Goal: Information Seeking & Learning: Learn about a topic

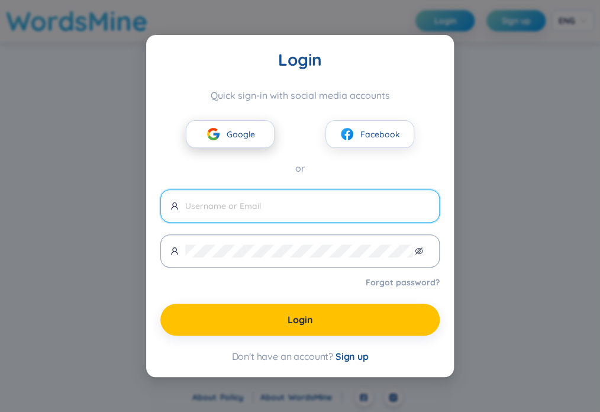
click at [207, 132] on img at bounding box center [213, 134] width 15 height 15
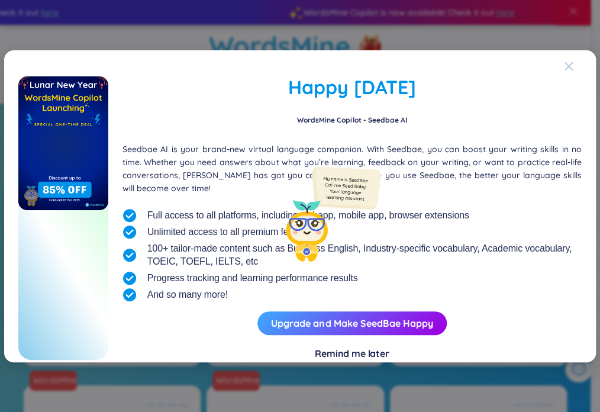
click at [575, 62] on span "Close" at bounding box center [580, 66] width 32 height 32
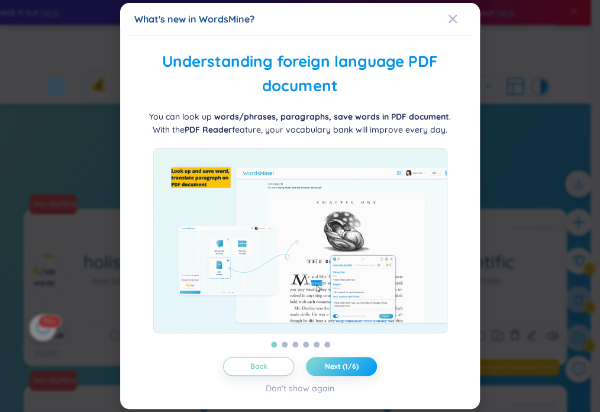
click at [346, 371] on span "Next (1/6)" at bounding box center [342, 366] width 34 height 9
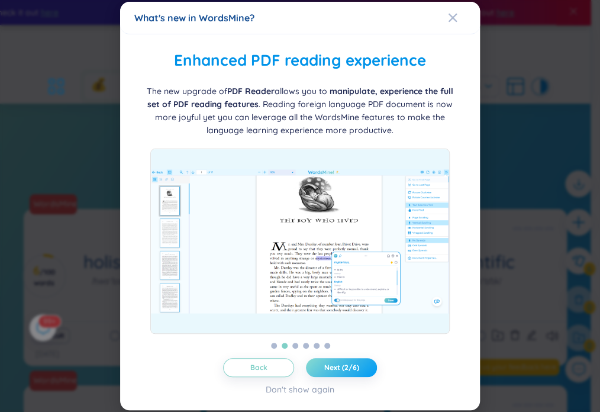
click at [346, 371] on span "Next (2/6)" at bounding box center [341, 367] width 35 height 9
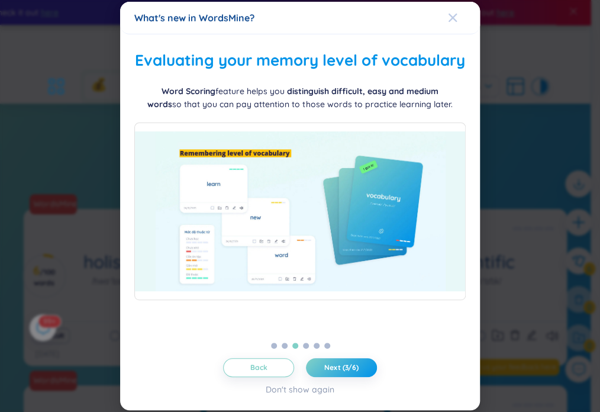
click at [449, 17] on icon "Close" at bounding box center [452, 17] width 9 height 9
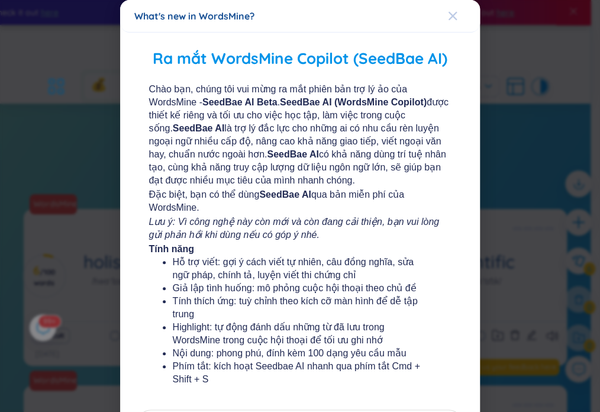
click at [449, 14] on icon "Close" at bounding box center [452, 15] width 9 height 9
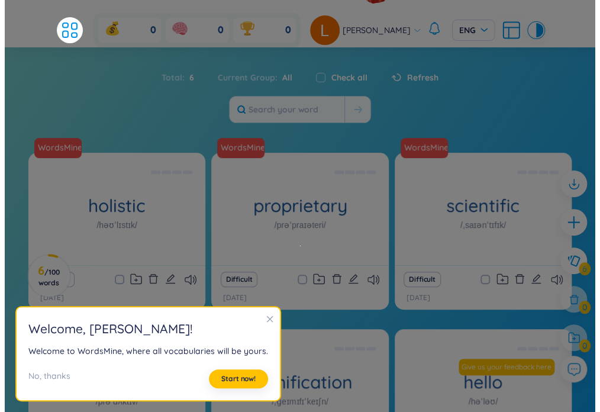
scroll to position [59, 0]
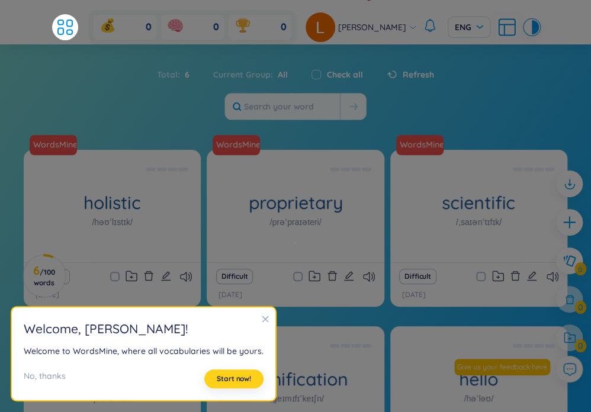
click at [243, 379] on span "Start now!" at bounding box center [234, 378] width 34 height 9
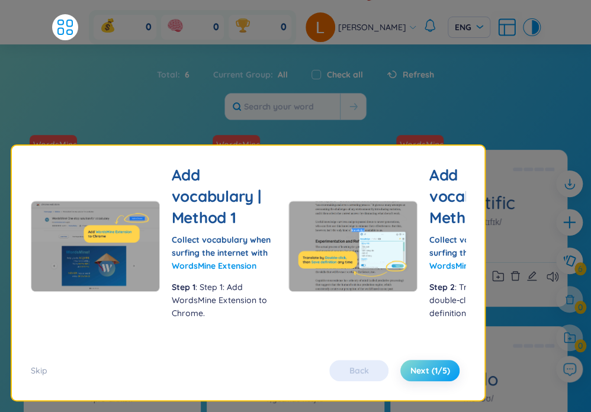
click at [410, 372] on span "Next (1/5)" at bounding box center [430, 371] width 40 height 12
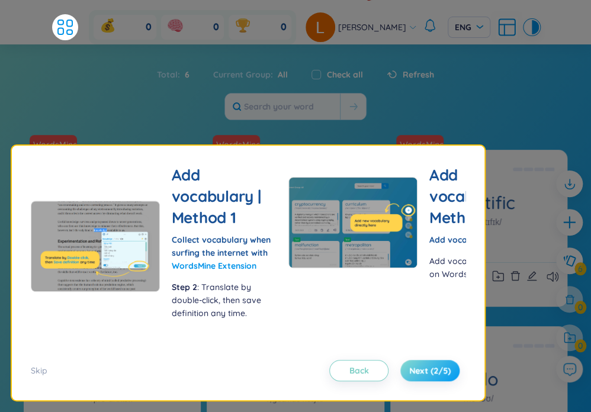
click at [409, 372] on span "Next (2/5)" at bounding box center [429, 371] width 41 height 12
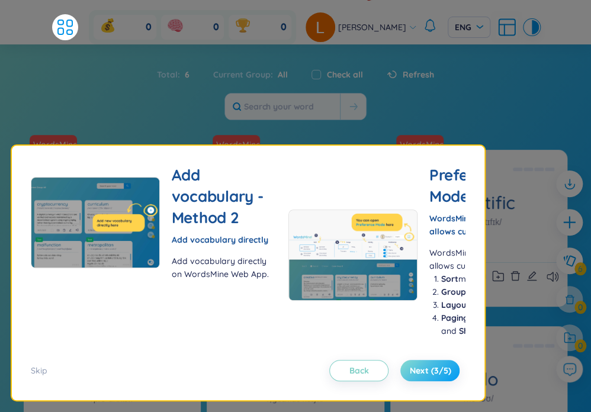
click at [409, 372] on span "Next (3/5)" at bounding box center [429, 371] width 41 height 12
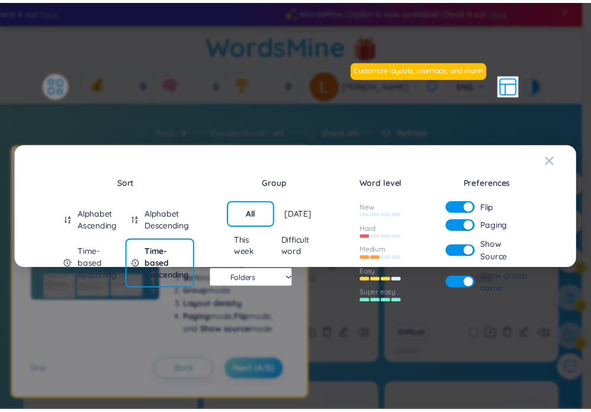
scroll to position [0, 0]
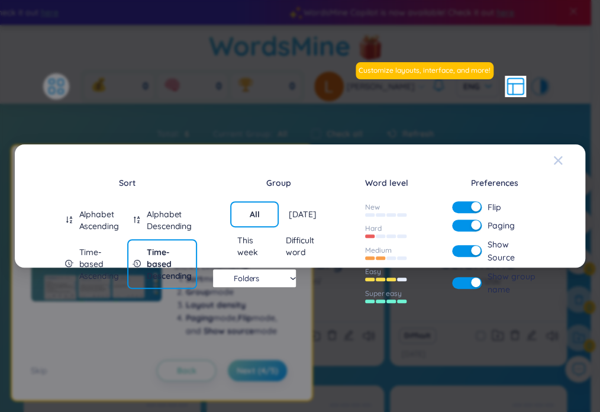
click at [559, 157] on icon "Close" at bounding box center [557, 160] width 9 height 9
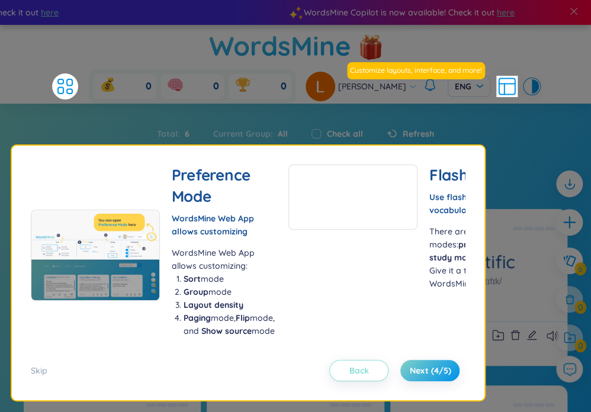
click at [329, 366] on button "Back" at bounding box center [358, 370] width 59 height 21
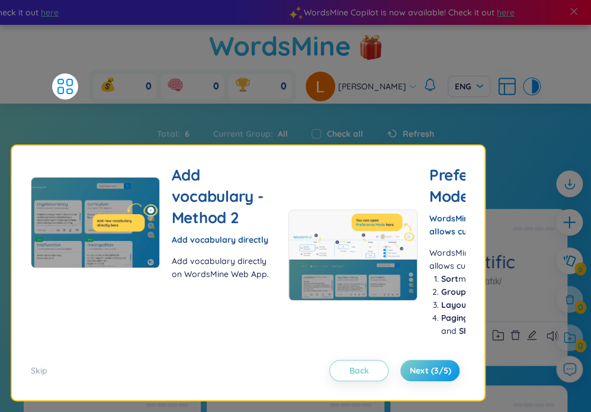
click at [30, 368] on div "Flashcard Use flashcards to learn vocabulary effectively! There are 2 modes: pr…" at bounding box center [248, 273] width 472 height 255
click at [33, 368] on div "Skip" at bounding box center [39, 370] width 17 height 13
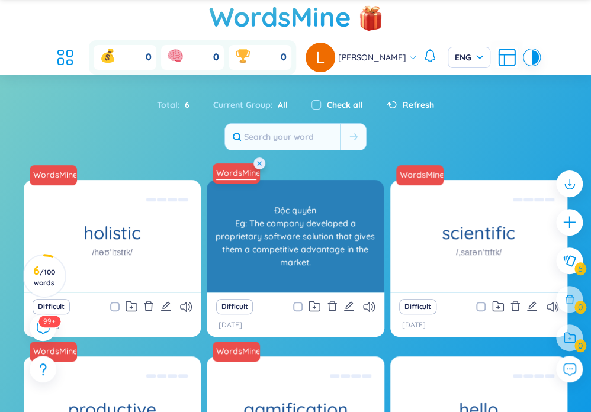
scroll to position [14, 0]
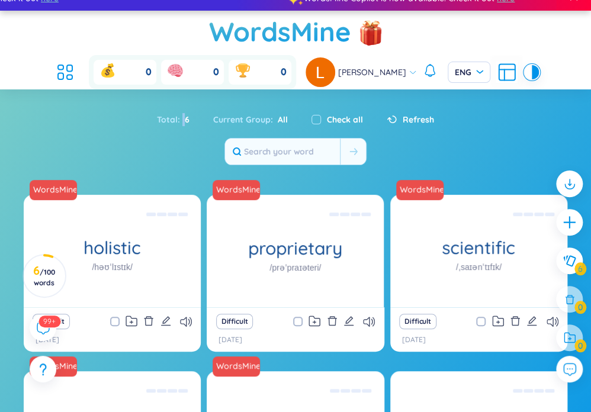
click at [183, 115] on span "6" at bounding box center [184, 119] width 9 height 13
click at [185, 150] on div "Total : 6 Current Group : All Check all Refresh" at bounding box center [295, 136] width 591 height 70
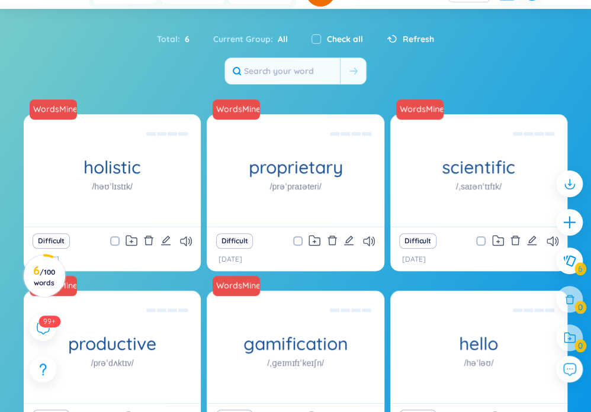
scroll to position [133, 0]
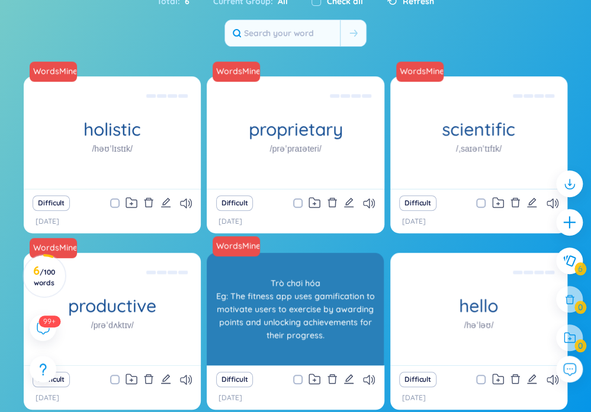
click at [284, 310] on div "Trò chơi hóa Eg: The fitness app uses gamification to motivate users to exercis…" at bounding box center [294, 309] width 165 height 107
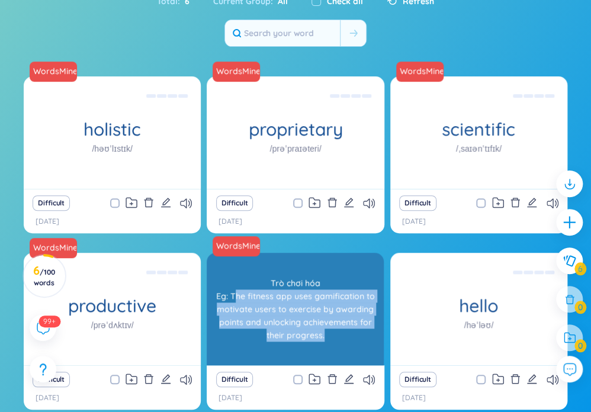
drag, startPoint x: 234, startPoint y: 297, endPoint x: 329, endPoint y: 341, distance: 105.1
click at [329, 341] on div "Trò chơi hóa Eg: The fitness app uses gamification to motivate users to exercis…" at bounding box center [294, 309] width 165 height 107
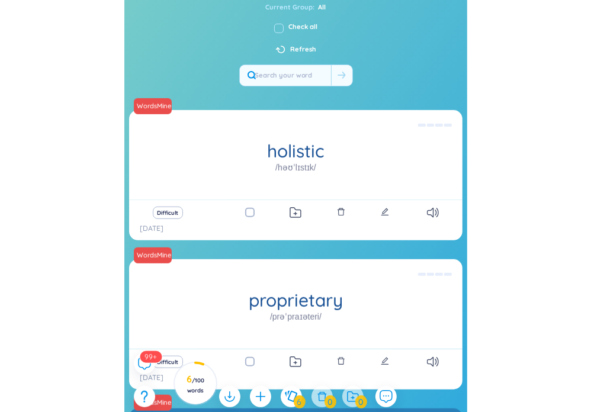
scroll to position [134, 0]
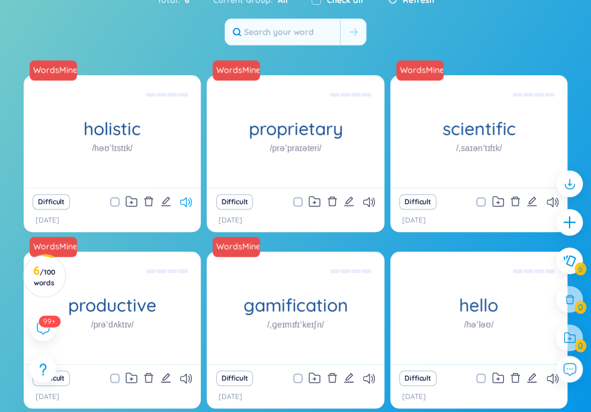
click at [182, 201] on icon at bounding box center [186, 202] width 12 height 10
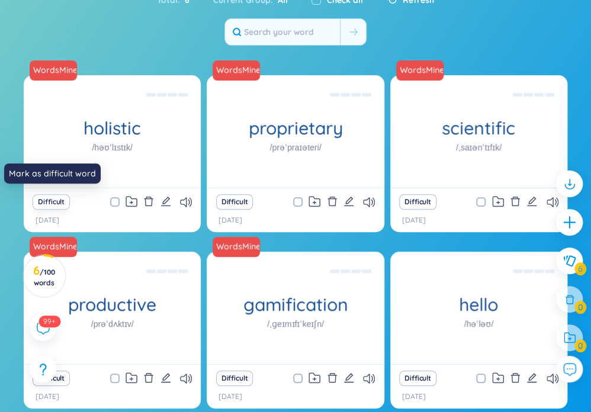
click at [60, 203] on button "Difficult" at bounding box center [51, 201] width 37 height 15
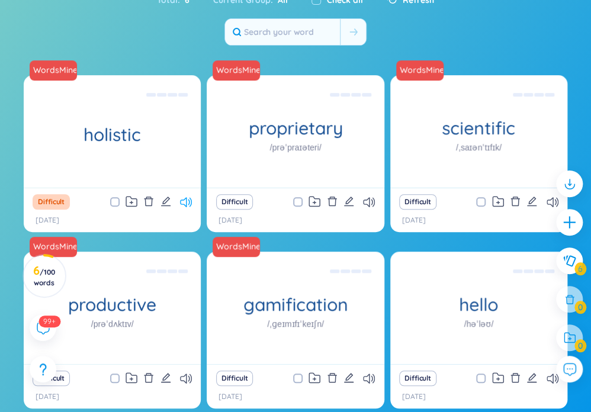
click at [191, 201] on icon at bounding box center [186, 202] width 12 height 10
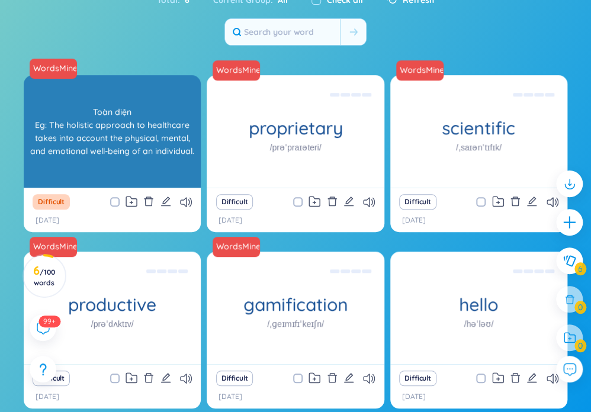
click at [168, 177] on div "WordsMine holistic Toàn diện Eg: The holistic approach to healthcare takes into…" at bounding box center [112, 131] width 177 height 112
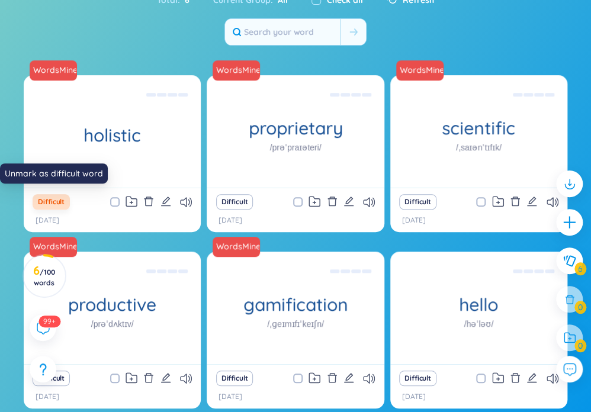
click at [57, 198] on button "Difficult" at bounding box center [51, 201] width 37 height 15
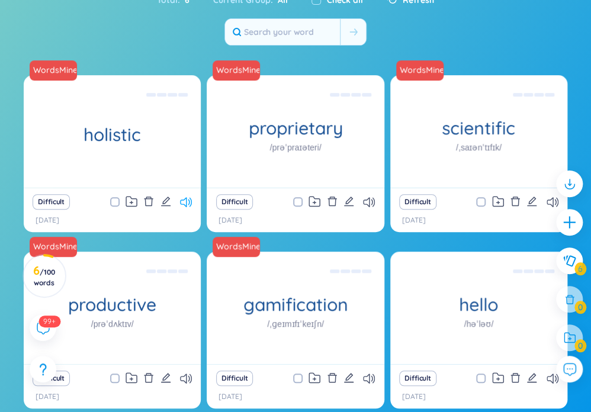
click at [181, 199] on icon at bounding box center [186, 202] width 12 height 10
click at [360, 199] on div "Difficult" at bounding box center [294, 202] width 165 height 17
click at [368, 199] on icon at bounding box center [369, 202] width 12 height 10
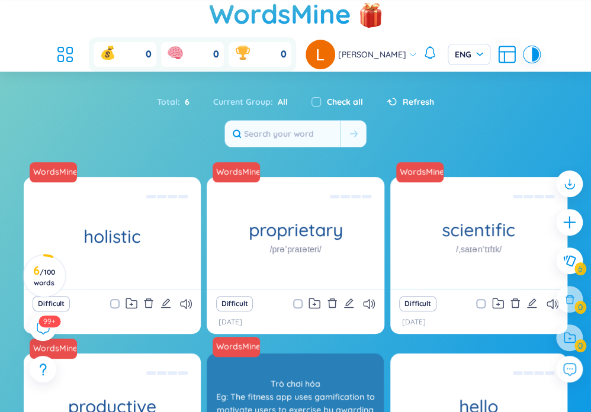
scroll to position [0, 0]
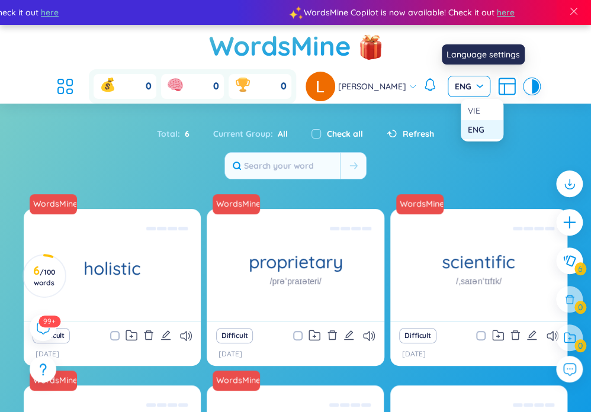
click at [483, 88] on span "ENG" at bounding box center [469, 86] width 28 height 12
click at [474, 108] on div "VIE" at bounding box center [482, 110] width 28 height 13
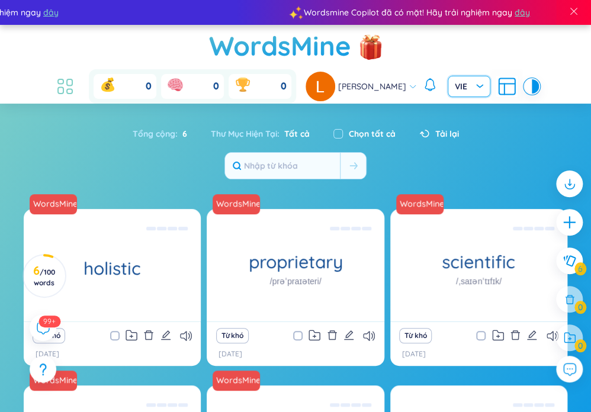
click at [56, 83] on icon at bounding box center [64, 86] width 21 height 21
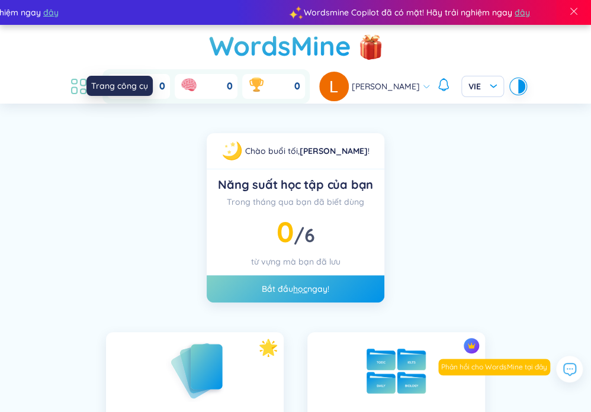
click at [68, 77] on icon at bounding box center [78, 86] width 21 height 21
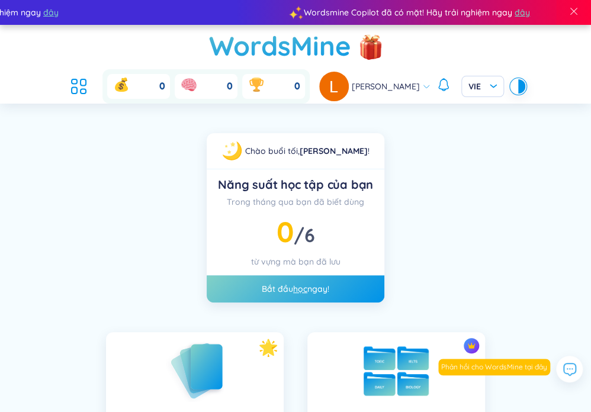
click at [417, 332] on div "Thư mục từ vựng" at bounding box center [396, 398] width 178 height 133
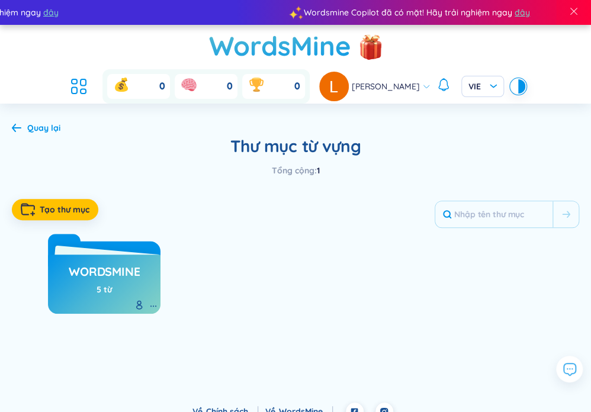
click at [30, 133] on div "Quay lại" at bounding box center [36, 127] width 49 height 13
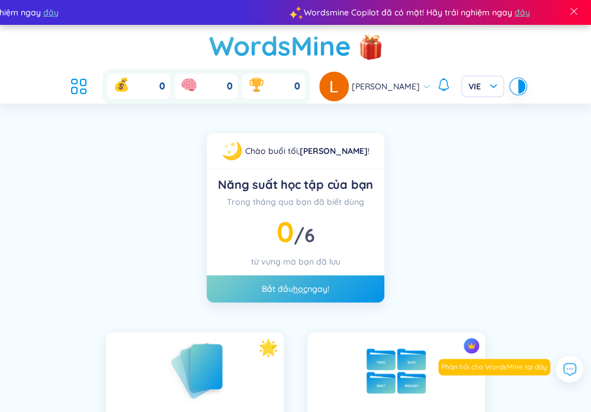
click at [159, 87] on span "0" at bounding box center [162, 86] width 6 height 13
click at [140, 87] on div "0" at bounding box center [138, 86] width 63 height 25
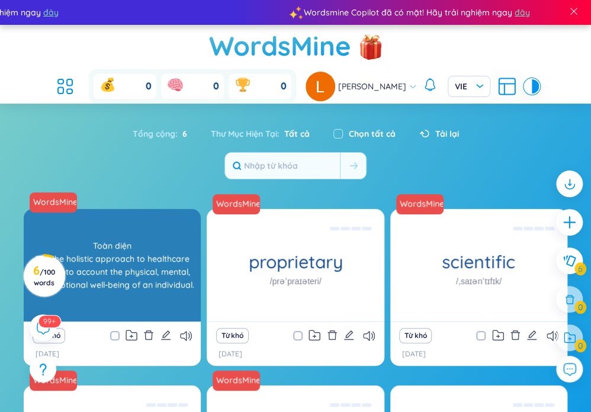
click at [133, 247] on div "Toàn diện Eg: The holistic approach to healthcare takes into account the physic…" at bounding box center [112, 265] width 165 height 107
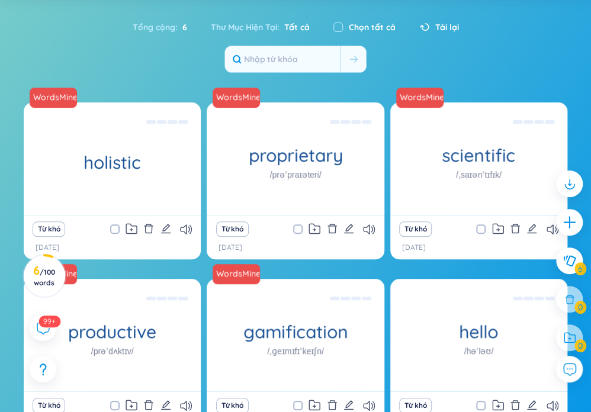
scroll to position [178, 0]
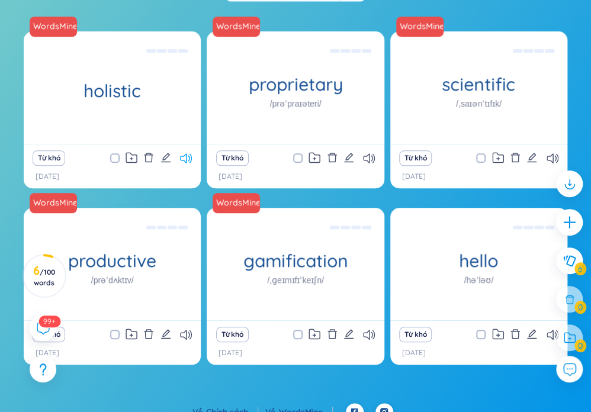
click at [185, 160] on icon at bounding box center [186, 158] width 12 height 10
click at [185, 159] on icon at bounding box center [186, 158] width 12 height 10
click at [369, 160] on icon at bounding box center [369, 158] width 12 height 10
click at [369, 159] on icon at bounding box center [369, 158] width 12 height 10
click at [553, 151] on div "Từ khó" at bounding box center [478, 158] width 165 height 17
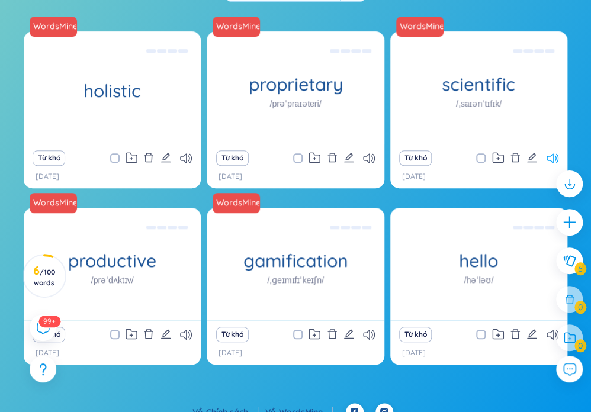
click at [552, 153] on icon at bounding box center [552, 158] width 12 height 10
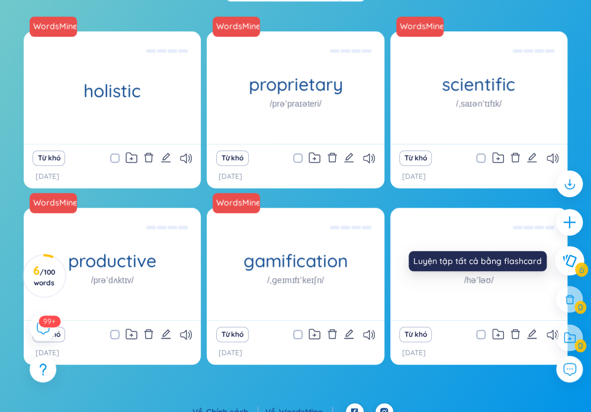
click at [576, 255] on button at bounding box center [570, 261] width 30 height 30
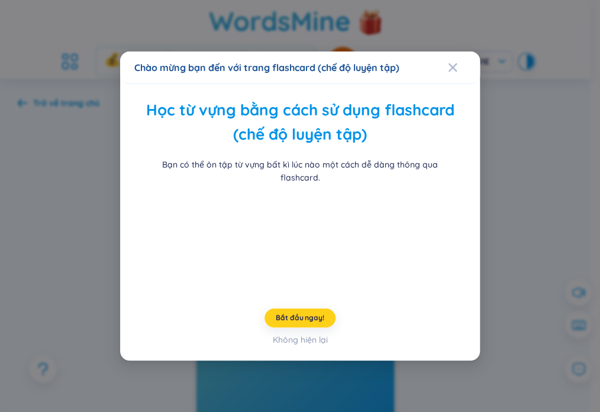
click at [294, 323] on span "Bắt đầu ngay!" at bounding box center [300, 317] width 48 height 9
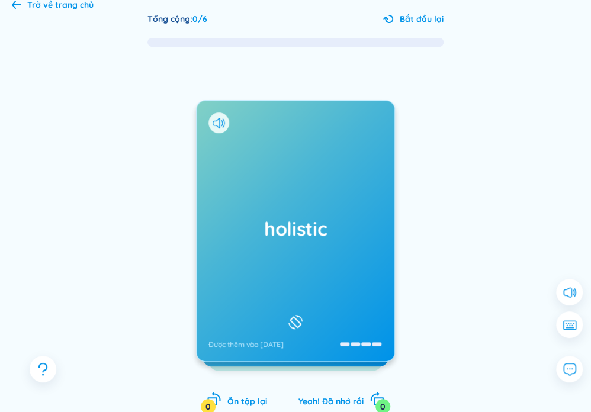
scroll to position [118, 0]
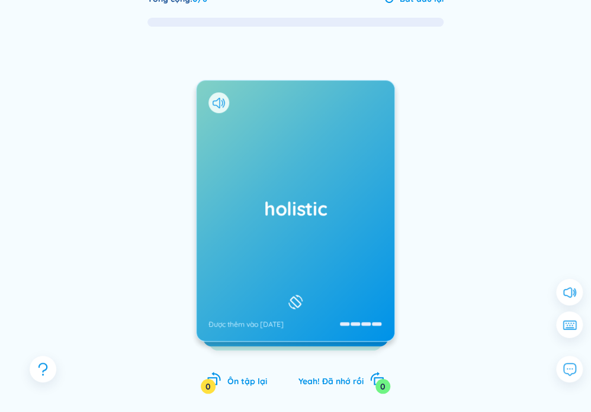
click at [299, 210] on h1 "holistic" at bounding box center [295, 208] width 174 height 26
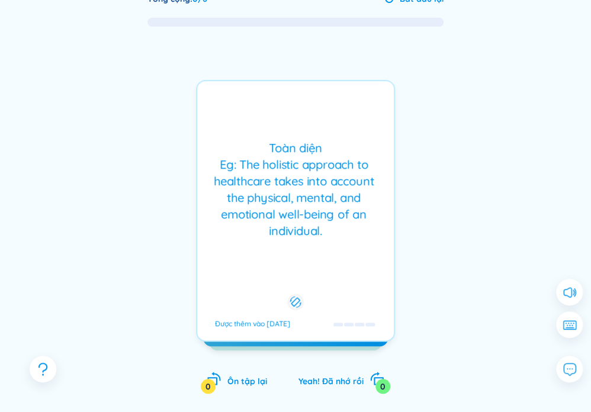
click at [299, 210] on div "Toàn diện Eg: The holistic approach to healthcare takes into account the physic…" at bounding box center [295, 189] width 185 height 99
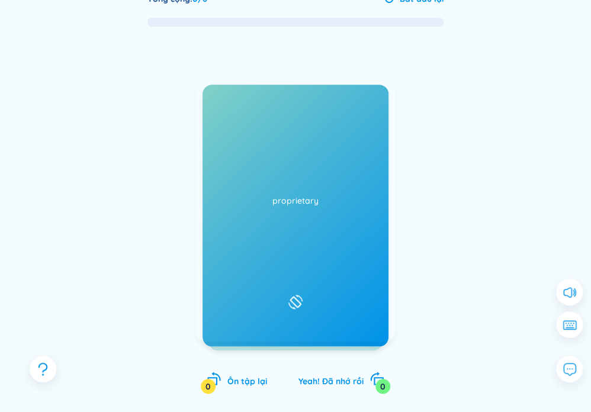
click at [299, 210] on h1 "holistic" at bounding box center [295, 208] width 174 height 26
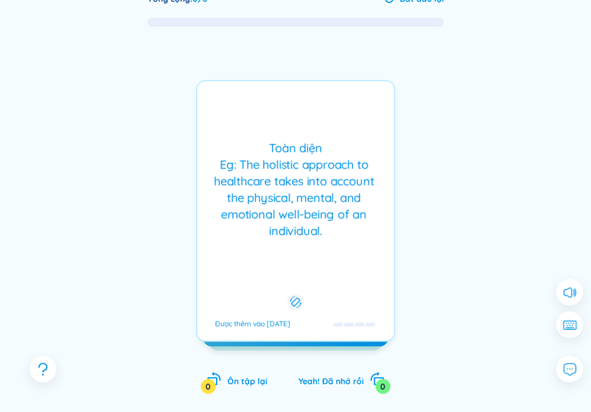
click at [299, 210] on div "Toàn diện Eg: The holistic approach to healthcare takes into account the physic…" at bounding box center [295, 189] width 185 height 99
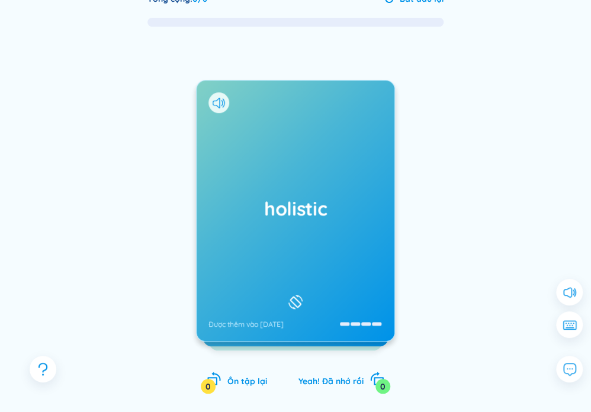
click at [0, 0] on div at bounding box center [0, 0] width 0 height 0
click at [356, 326] on div "holistic Được thêm vào [DATE]" at bounding box center [296, 210] width 198 height 260
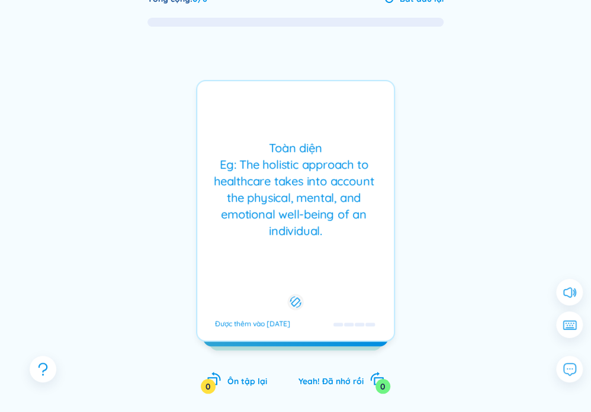
click at [301, 297] on div at bounding box center [295, 302] width 14 height 11
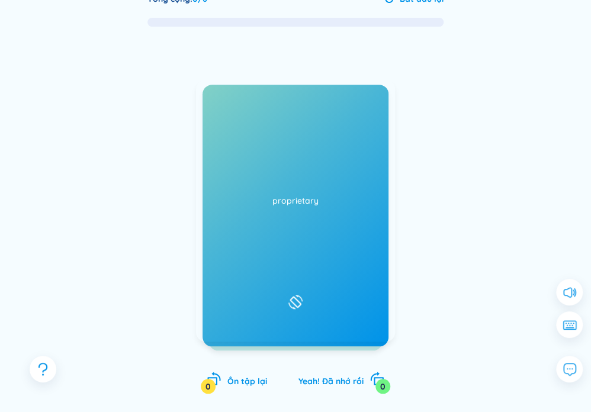
click at [295, 146] on div "holistic Được thêm vào [DATE]" at bounding box center [296, 210] width 198 height 260
click at [357, 328] on div at bounding box center [354, 323] width 43 height 9
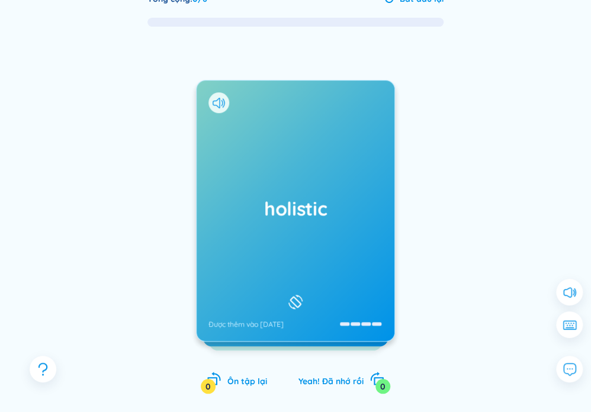
click at [357, 327] on div "holistic Được thêm vào [DATE]" at bounding box center [296, 210] width 198 height 260
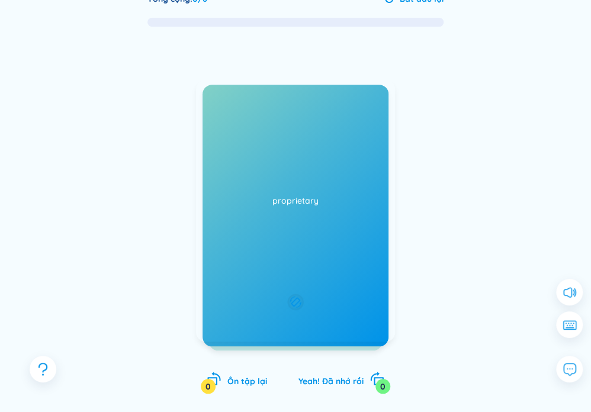
click at [0, 0] on div at bounding box center [0, 0] width 0 height 0
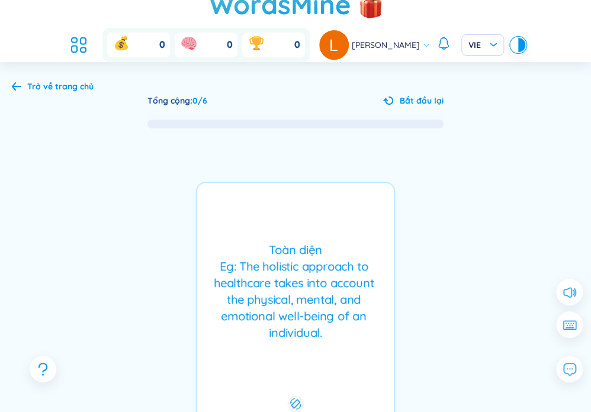
scroll to position [0, 0]
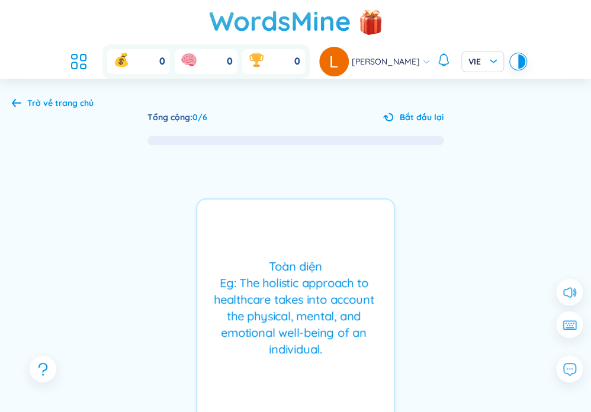
click at [21, 99] on icon at bounding box center [16, 102] width 9 height 9
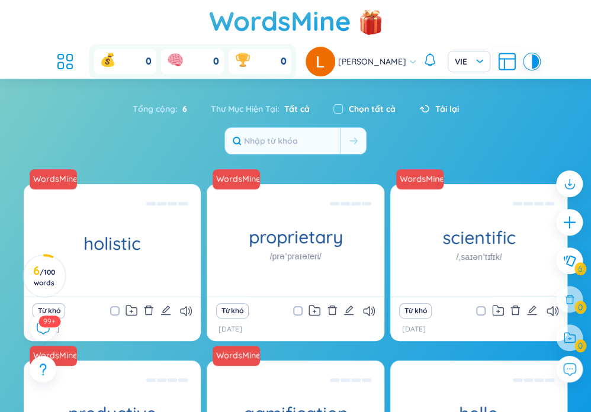
click at [568, 336] on div at bounding box center [569, 337] width 27 height 27
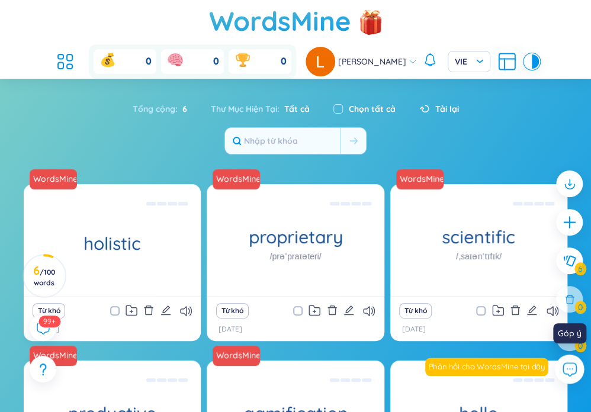
click at [573, 366] on icon at bounding box center [568, 368] width 15 height 15
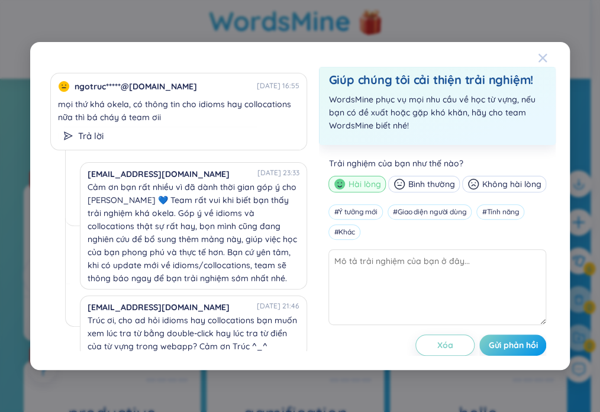
click at [543, 59] on icon "Close" at bounding box center [543, 58] width 8 height 8
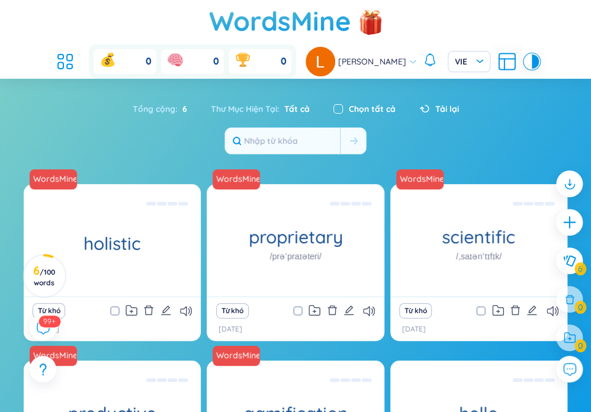
click at [341, 107] on input "checkbox" at bounding box center [337, 108] width 9 height 9
checkbox input "true"
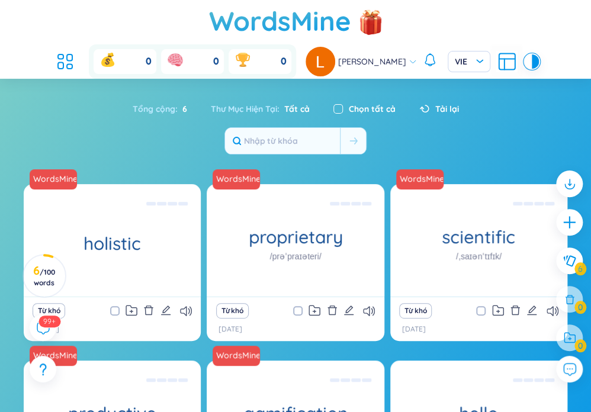
checkbox input "true"
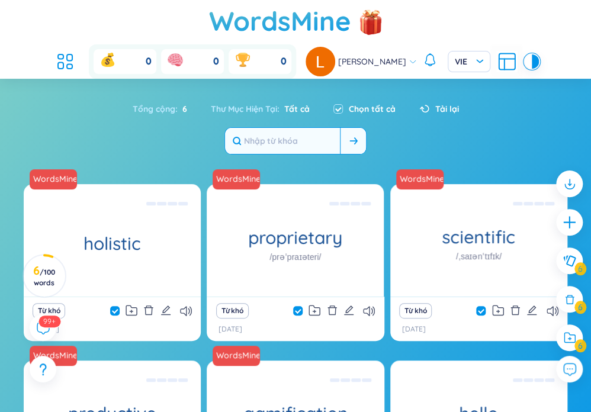
click at [354, 131] on button at bounding box center [353, 141] width 26 height 26
click at [249, 132] on input "text" at bounding box center [282, 141] width 115 height 26
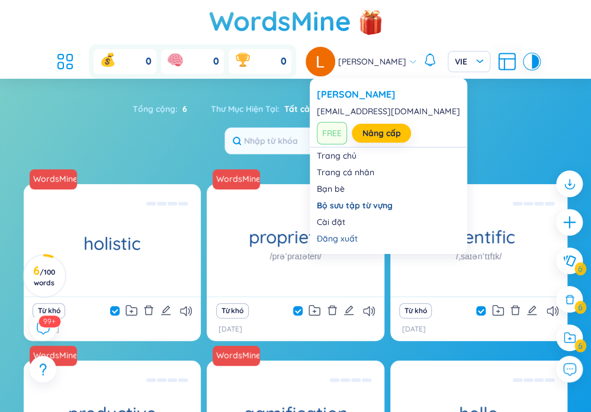
click at [339, 133] on span "FREE" at bounding box center [332, 133] width 30 height 22
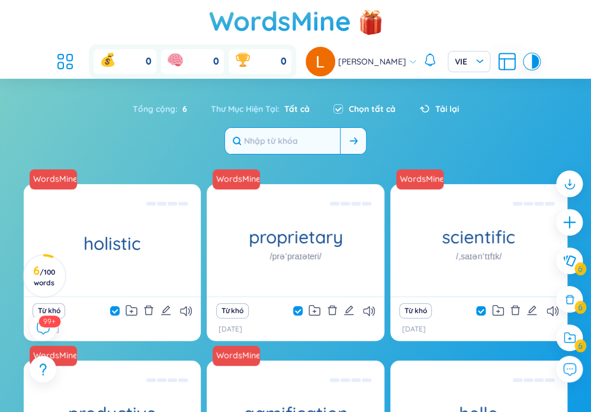
click at [353, 128] on button at bounding box center [353, 141] width 26 height 26
click at [350, 135] on span at bounding box center [353, 141] width 8 height 12
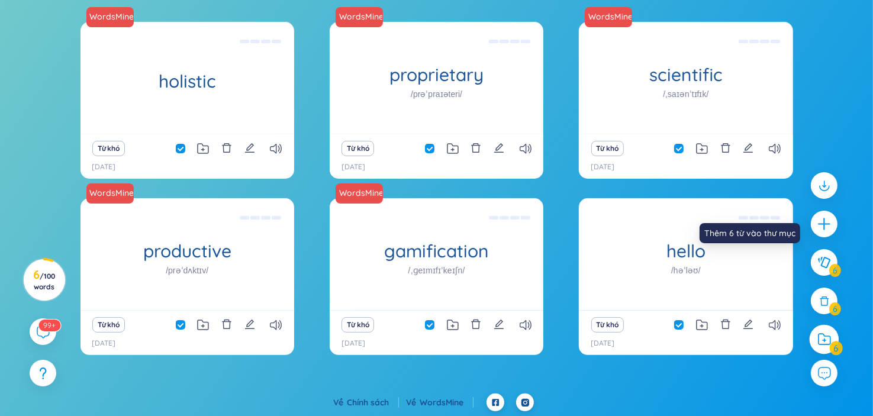
scroll to position [216, 0]
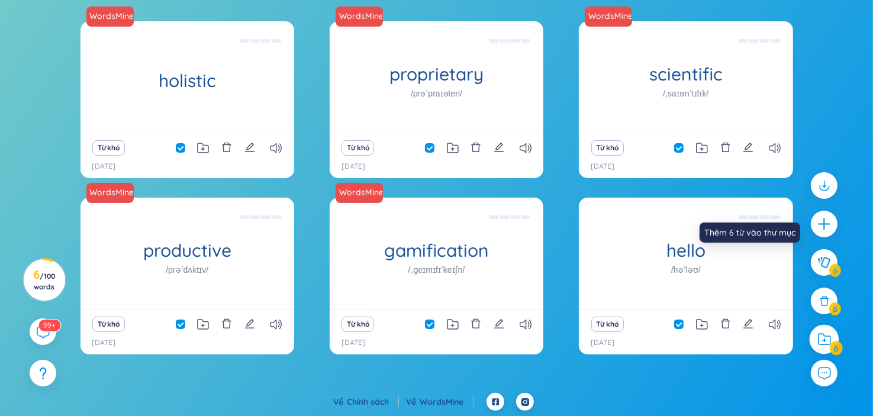
click at [600, 336] on icon at bounding box center [825, 339] width 12 height 11
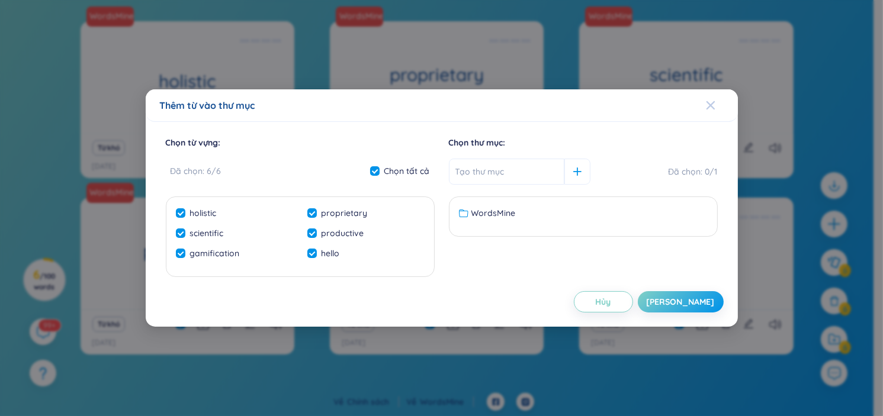
click at [600, 108] on icon "Close" at bounding box center [710, 105] width 8 height 8
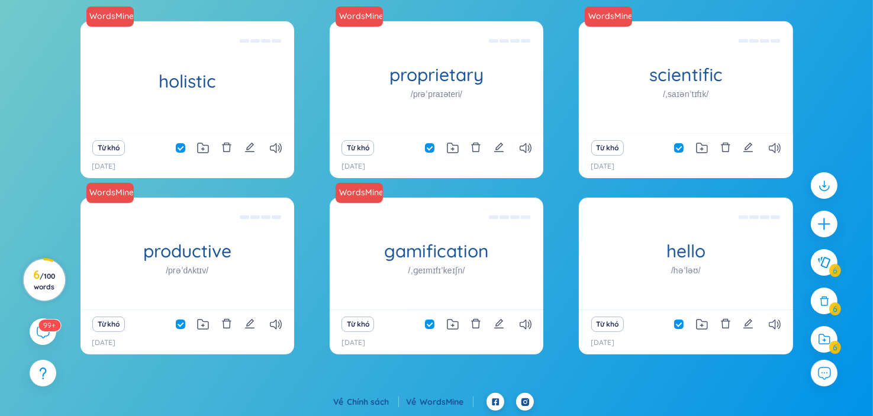
click at [43, 284] on span "/ 100 words" at bounding box center [44, 282] width 21 height 20
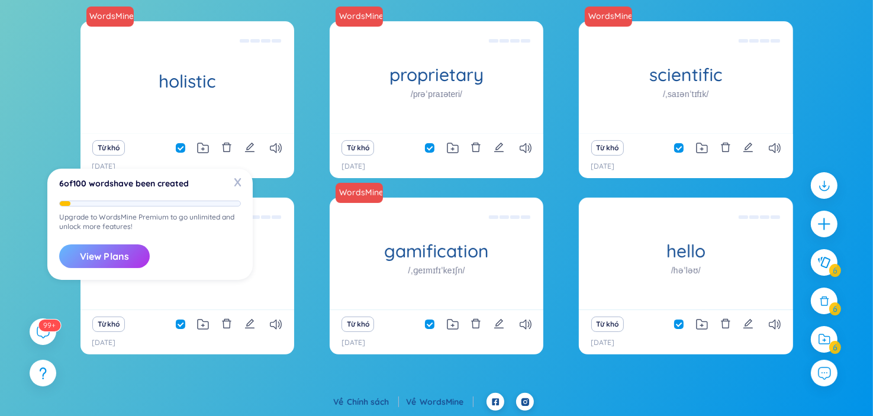
click at [109, 250] on button "View Plans" at bounding box center [104, 256] width 91 height 24
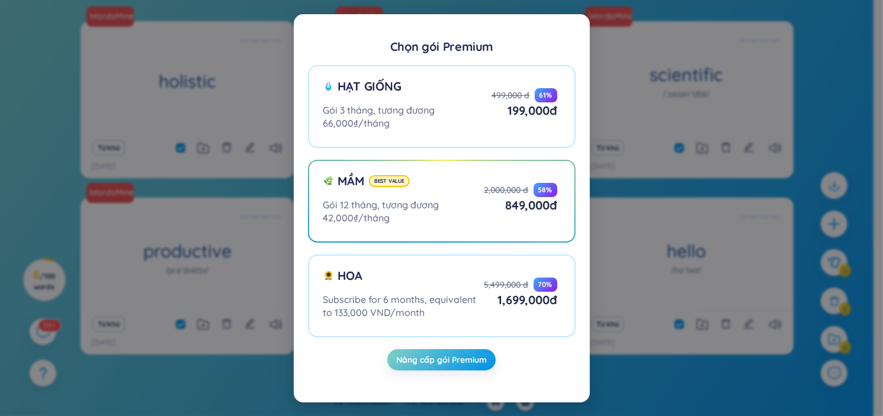
click at [600, 125] on div "Chọn gói Premium Hạt giống Gói 3 tháng, tương đương 66,000₫/tháng 499,000 đ 61 …" at bounding box center [441, 208] width 883 height 416
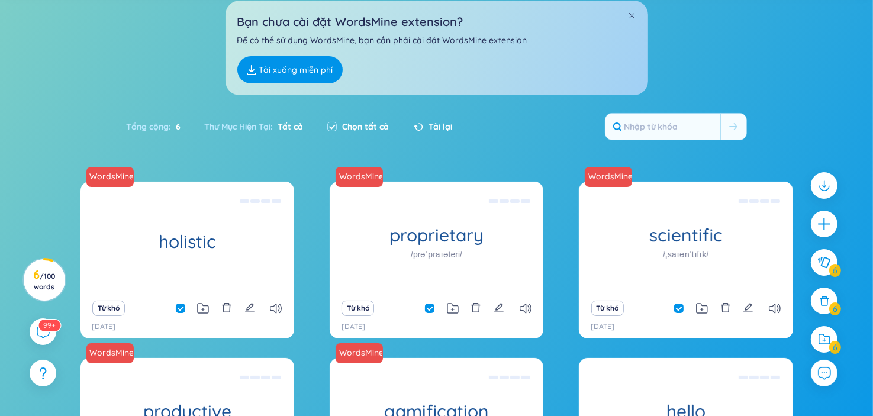
scroll to position [0, 0]
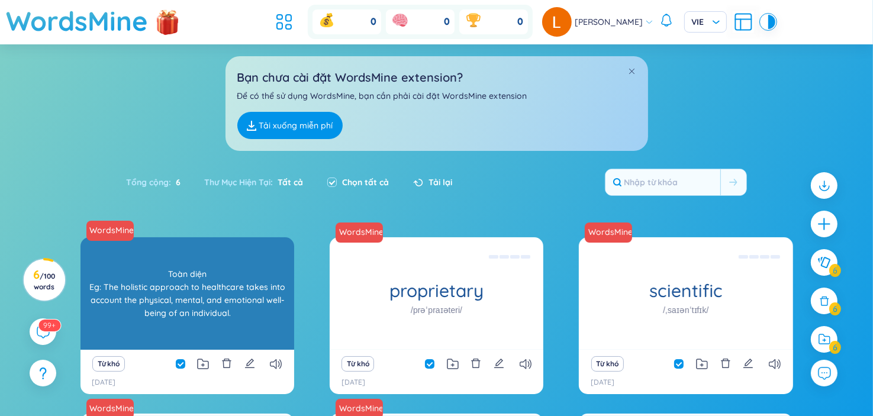
click at [173, 310] on div "holistic Toàn diện Eg: The holistic approach to healthcare takes into account t…" at bounding box center [187, 293] width 214 height 112
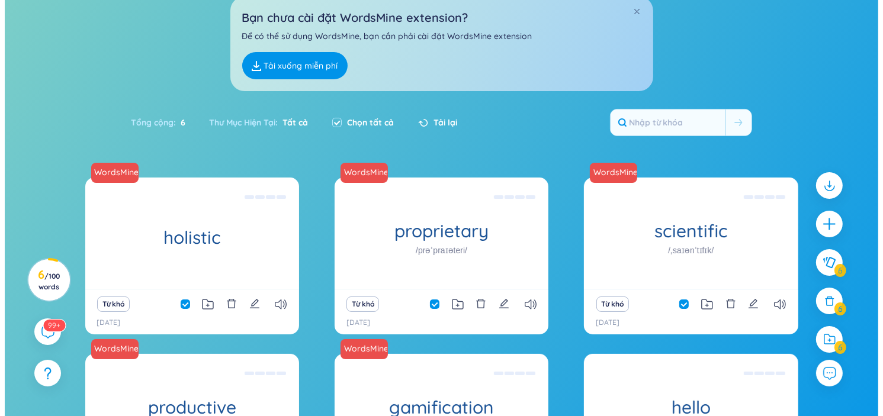
scroll to position [118, 0]
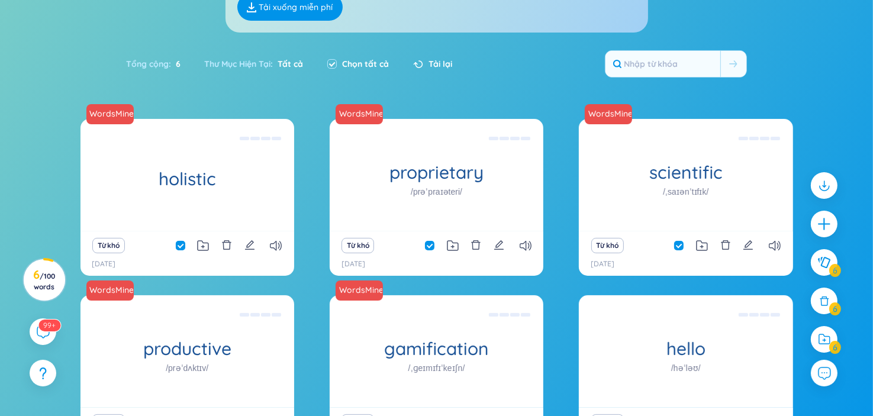
click at [185, 243] on input "checkbox" at bounding box center [186, 245] width 9 height 9
checkbox input "false"
click at [183, 243] on input "checkbox" at bounding box center [186, 245] width 9 height 9
checkbox input "true"
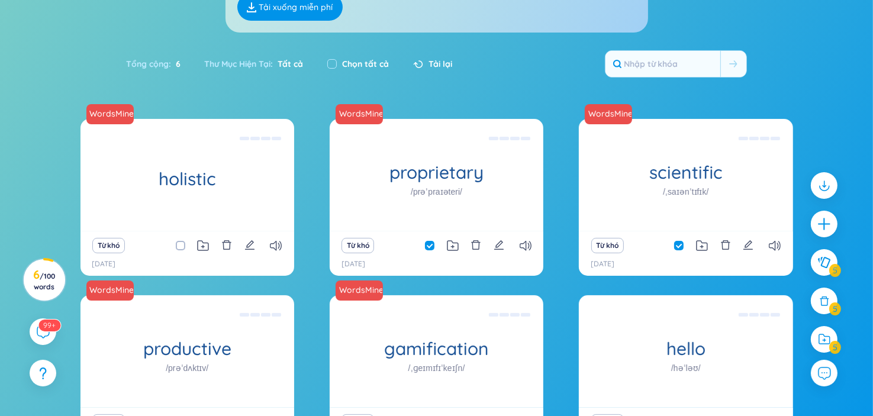
checkbox input "true"
click at [183, 243] on input "checkbox" at bounding box center [186, 245] width 9 height 9
checkbox input "false"
click at [249, 244] on icon "edit" at bounding box center [249, 245] width 11 height 11
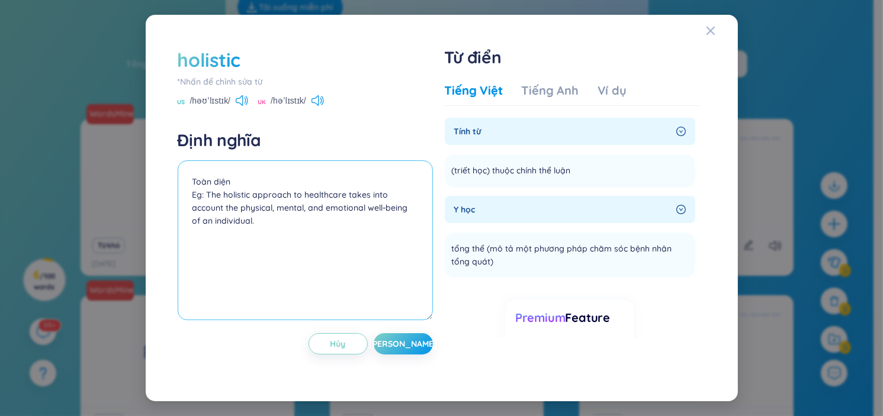
click at [234, 193] on textarea "Toàn diện Eg: The holistic approach to healthcare takes into account the physic…" at bounding box center [305, 240] width 255 height 160
click at [258, 227] on textarea "Toàn diện Eg: The holistic approach to healthcare takes into account the physic…" at bounding box center [305, 240] width 255 height 160
drag, startPoint x: 201, startPoint y: 195, endPoint x: 231, endPoint y: 223, distance: 40.6
click at [231, 223] on textarea "Toàn diện Eg: The holistic approach to healthcare takes into account the physic…" at bounding box center [305, 240] width 255 height 160
click at [279, 231] on textarea "Toàn diện Eg: The holistic approach to healthcare takes into account the physic…" at bounding box center [305, 240] width 255 height 160
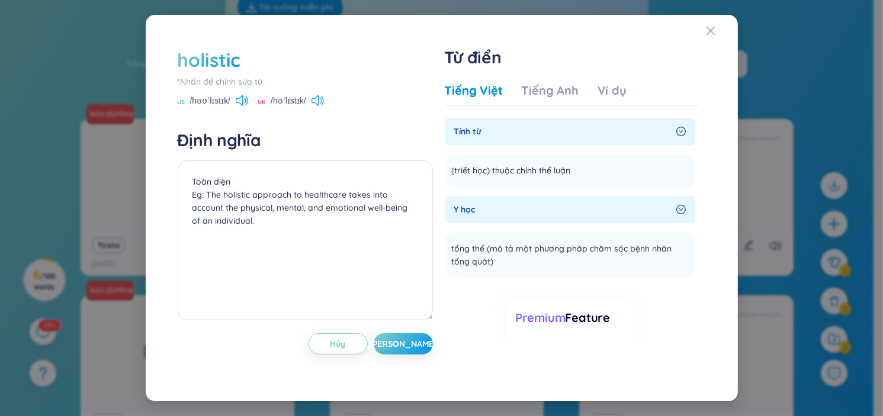
click at [563, 133] on span "Tính từ" at bounding box center [562, 131] width 217 height 13
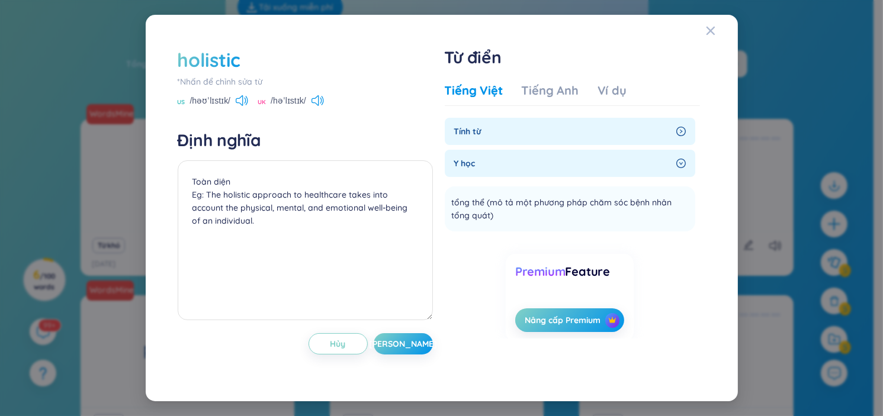
click at [600, 130] on span "Tính từ" at bounding box center [562, 131] width 217 height 13
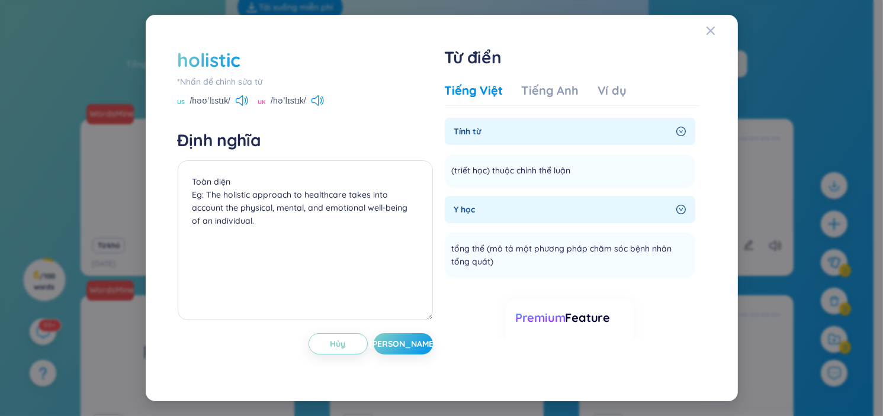
click at [517, 217] on div "Y học" at bounding box center [570, 209] width 250 height 27
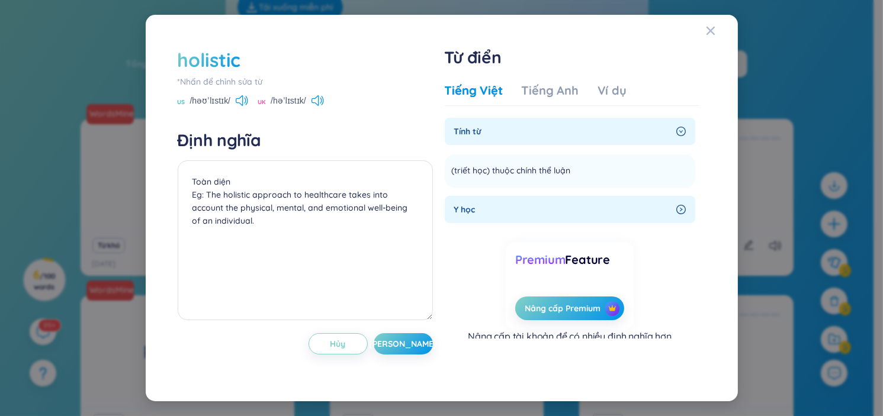
click at [517, 217] on div "Y học" at bounding box center [570, 209] width 250 height 27
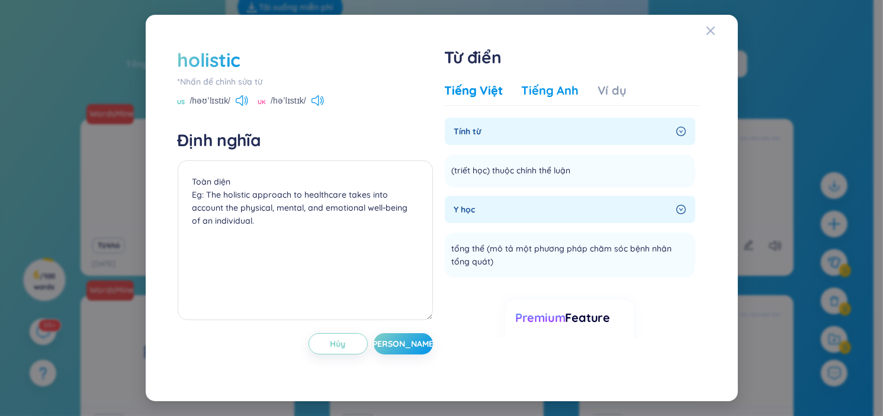
click at [558, 85] on div "Tiếng Anh" at bounding box center [549, 90] width 57 height 17
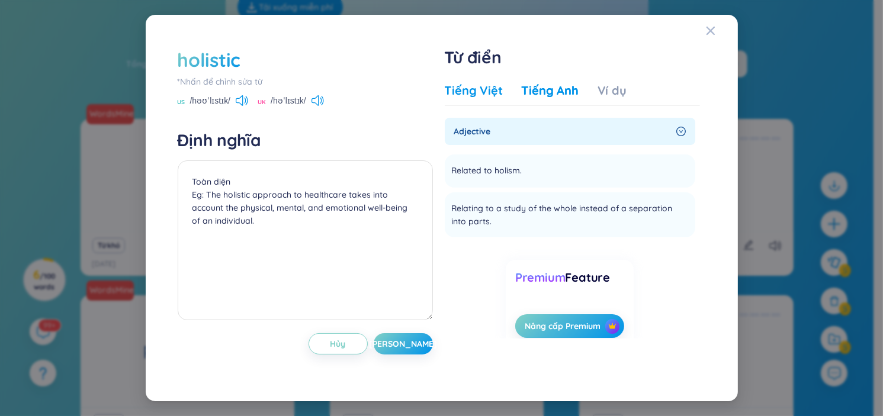
click at [483, 95] on div "Tiếng Việt" at bounding box center [474, 90] width 58 height 17
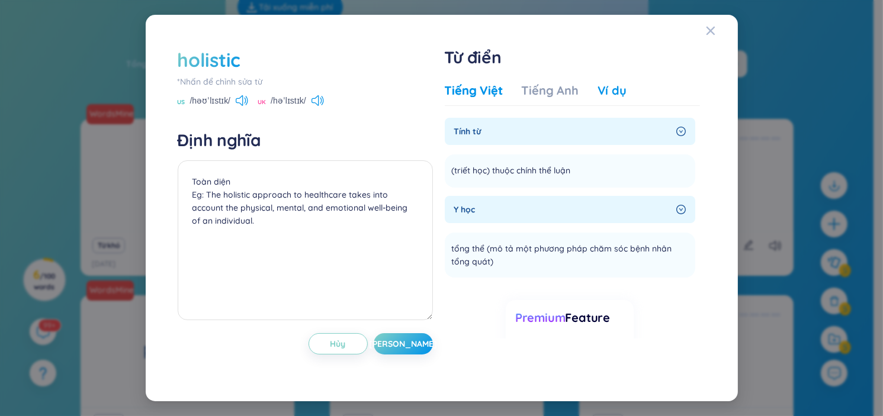
click at [600, 96] on div "Ví dụ" at bounding box center [611, 90] width 29 height 17
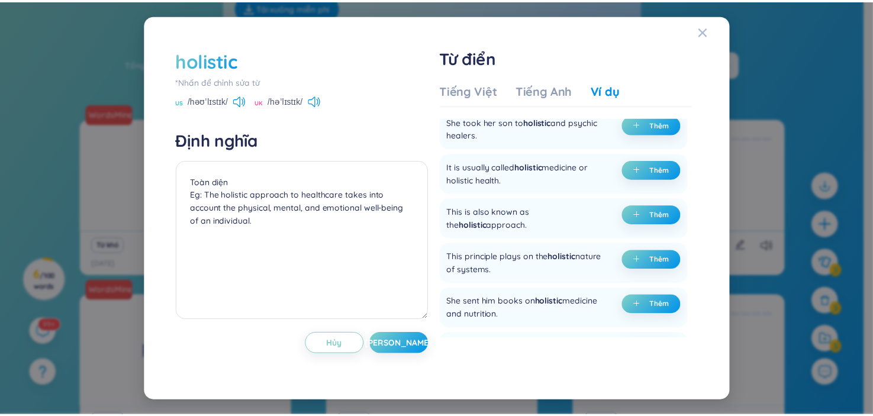
scroll to position [178, 0]
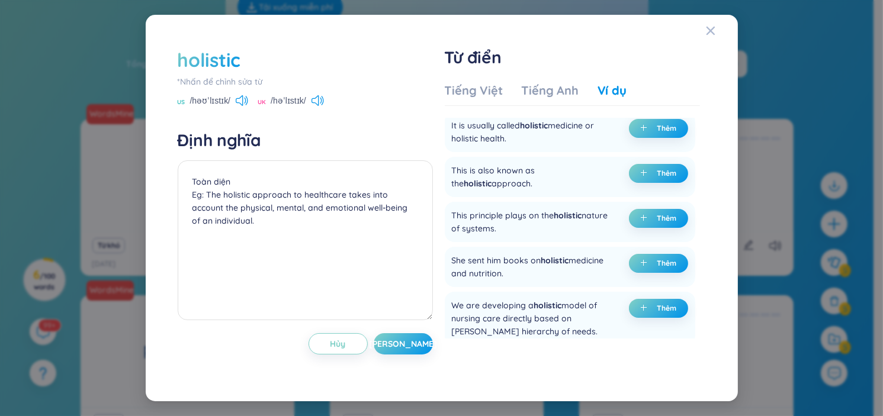
click at [600, 28] on div "holistic *Nhấn để chỉnh sửa từ [GEOGRAPHIC_DATA] /həʊˈlɪstɪk/ UK /həˈlɪstɪk/ Đị…" at bounding box center [442, 208] width 592 height 386
click at [600, 30] on span "Close" at bounding box center [722, 31] width 32 height 32
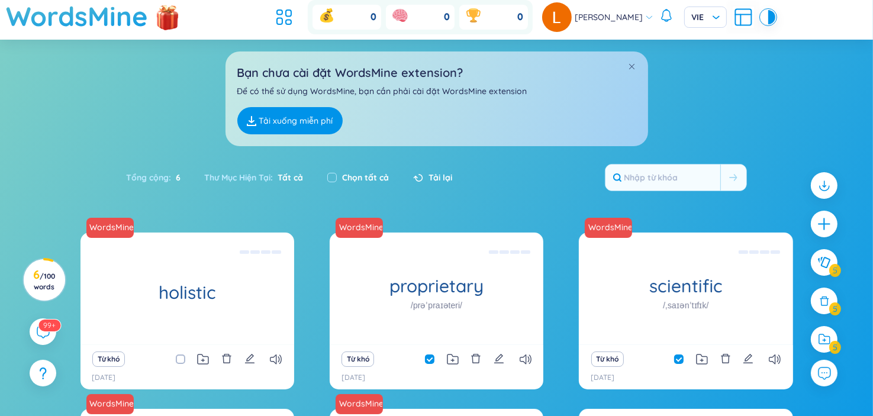
scroll to position [0, 0]
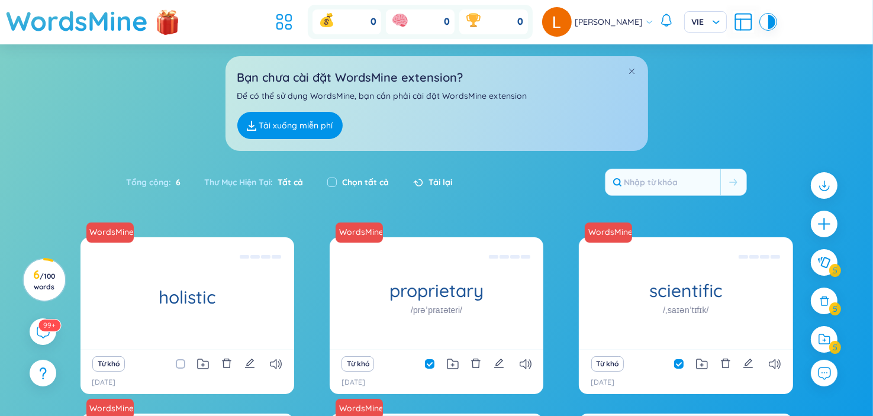
click at [431, 178] on span "Tải lại" at bounding box center [441, 182] width 24 height 13
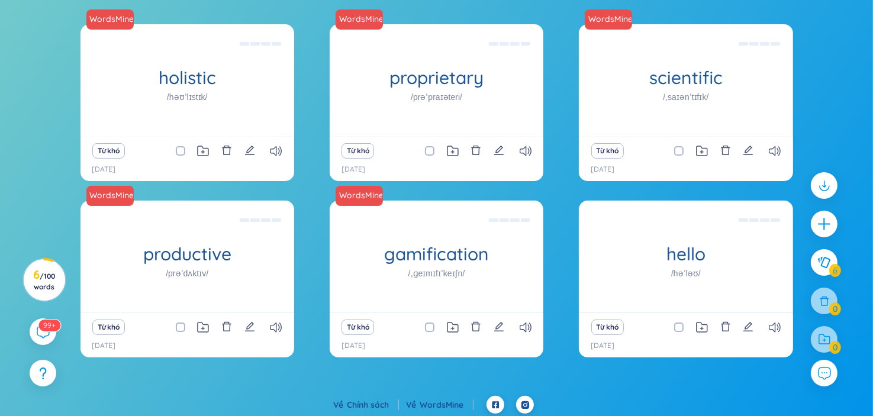
scroll to position [216, 0]
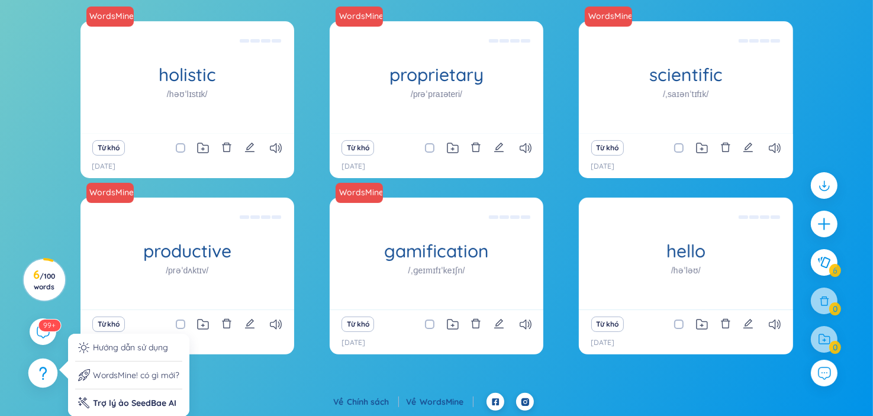
click at [51, 369] on div at bounding box center [43, 374] width 30 height 30
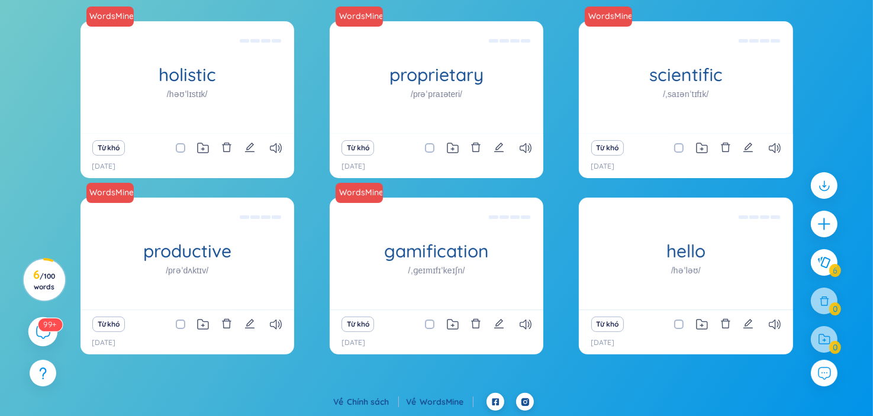
click at [40, 338] on icon at bounding box center [43, 331] width 14 height 14
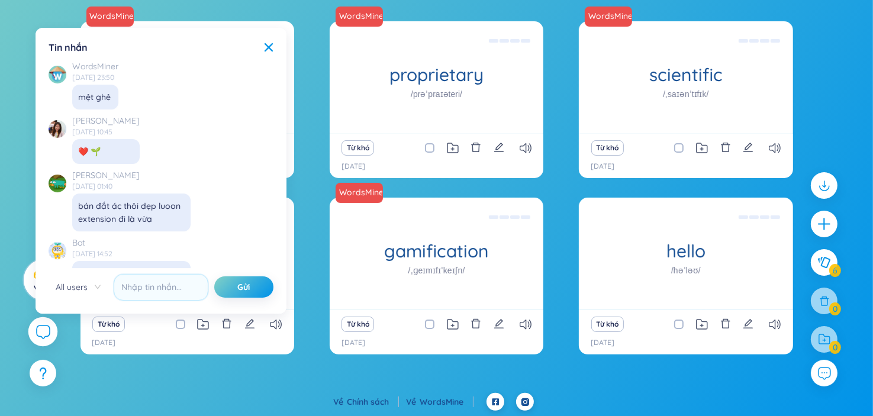
scroll to position [13638, 0]
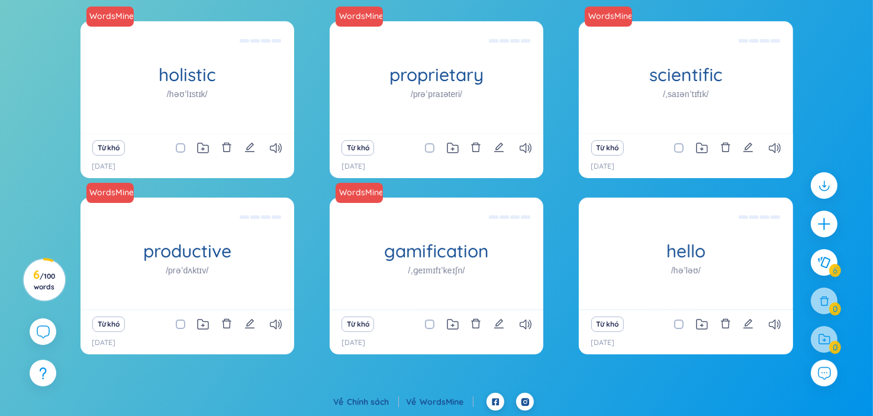
click at [114, 362] on div "WordsMine holistic /həʊˈlɪstɪk/ Toàn diện Eg: The holistic approach to healthca…" at bounding box center [436, 195] width 713 height 348
click at [36, 286] on span "/ 100 words" at bounding box center [44, 282] width 21 height 20
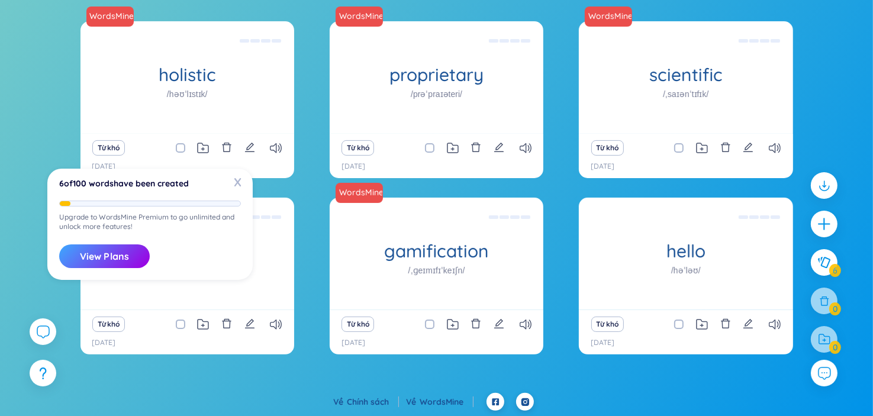
click at [150, 256] on div "View Plans" at bounding box center [150, 256] width 182 height 24
click at [134, 257] on button "View Plans" at bounding box center [104, 256] width 91 height 24
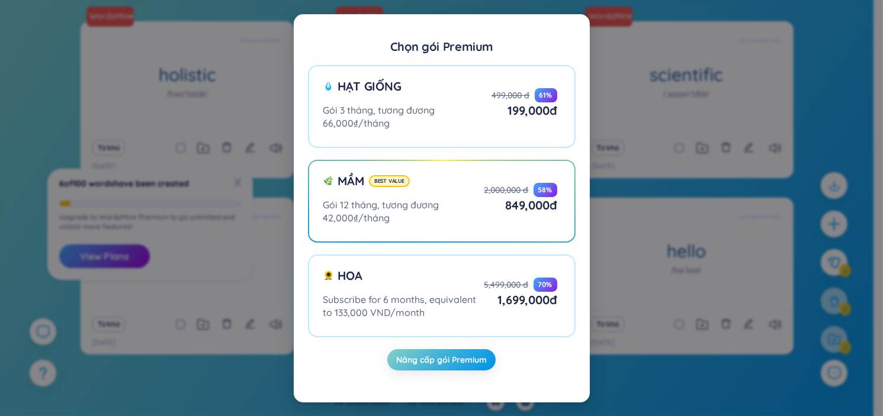
click at [600, 384] on div "Chọn gói Premium Hạt giống Gói 3 tháng, tương đương 66,000₫/tháng 499,000 đ 61 …" at bounding box center [441, 208] width 883 height 416
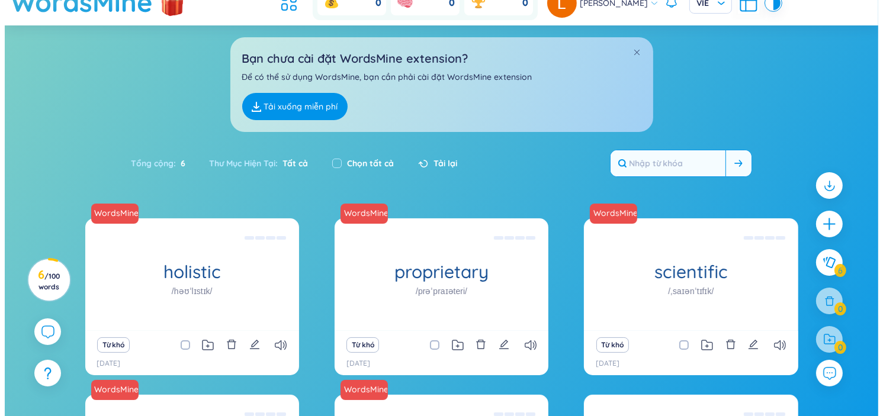
scroll to position [0, 0]
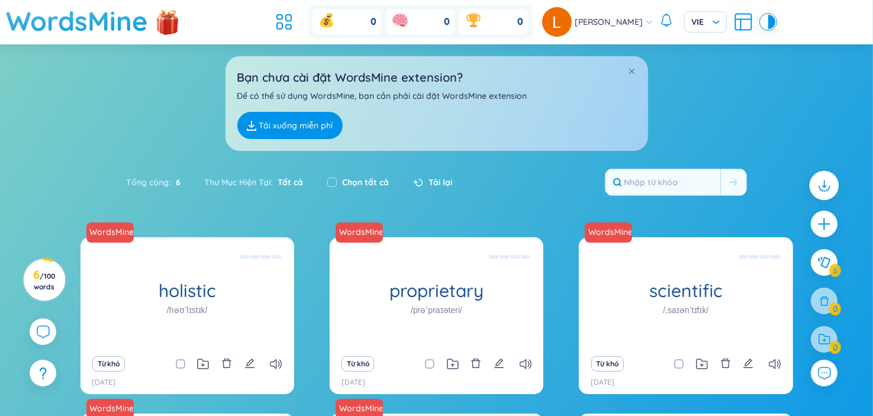
click at [600, 184] on icon at bounding box center [823, 185] width 15 height 15
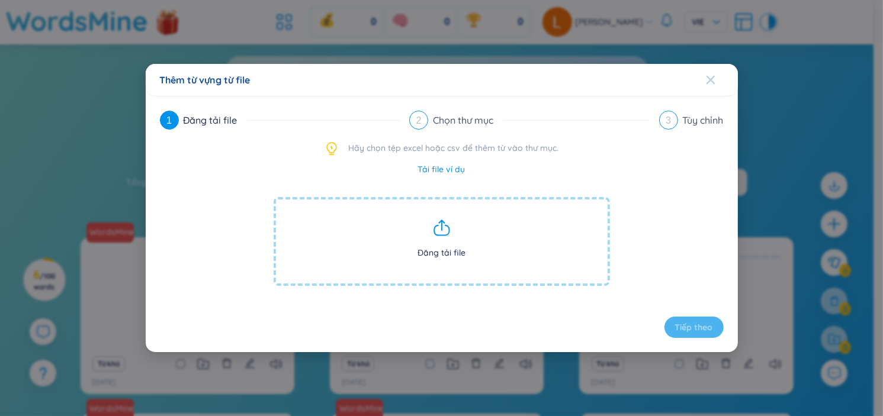
click at [600, 80] on span "Close" at bounding box center [722, 80] width 32 height 32
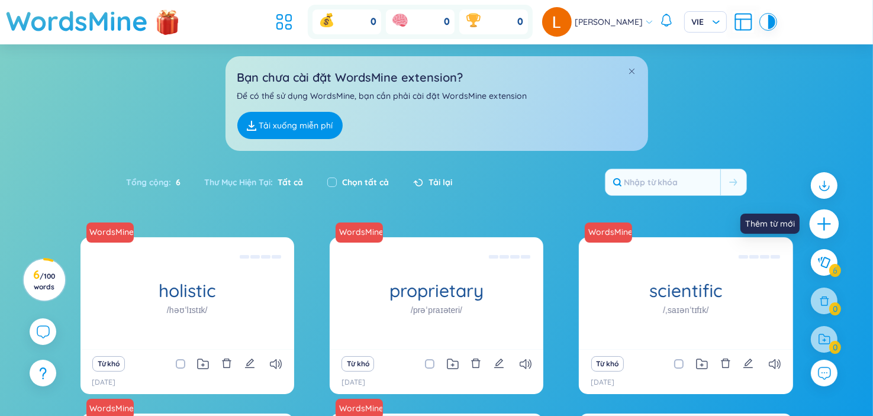
click at [600, 231] on icon "plus" at bounding box center [824, 224] width 17 height 17
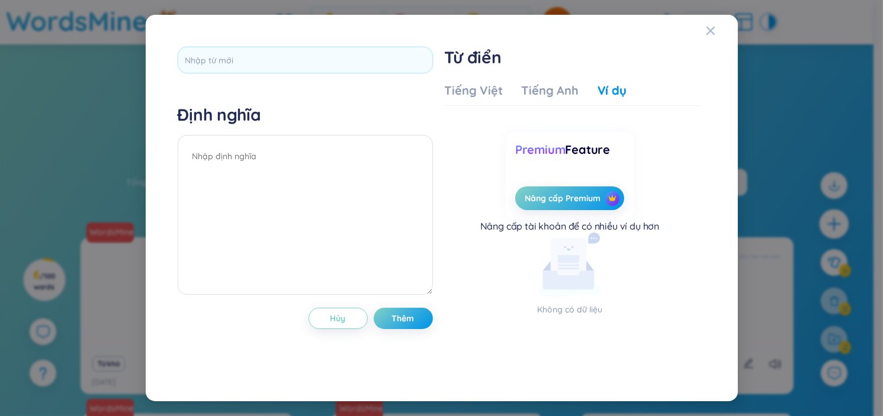
click at [600, 231] on div "Định nghĩa Hủy Thêm Từ điển Tiếng Việt Tiếng Anh Ví dụ Nhập từ mới để xem dữ li…" at bounding box center [441, 208] width 883 height 416
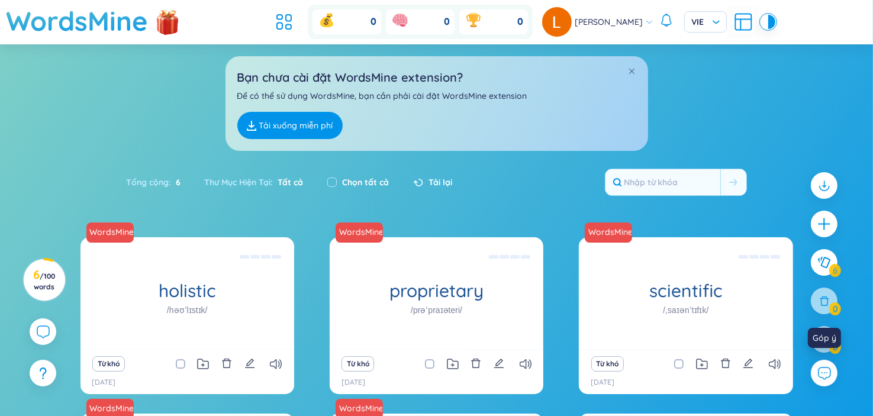
click at [600, 391] on div "WordsMine holistic /həʊˈlɪstɪk/ Toàn diện Eg: The holistic approach to healthca…" at bounding box center [436, 423] width 873 height 372
click at [600, 382] on button at bounding box center [825, 374] width 30 height 30
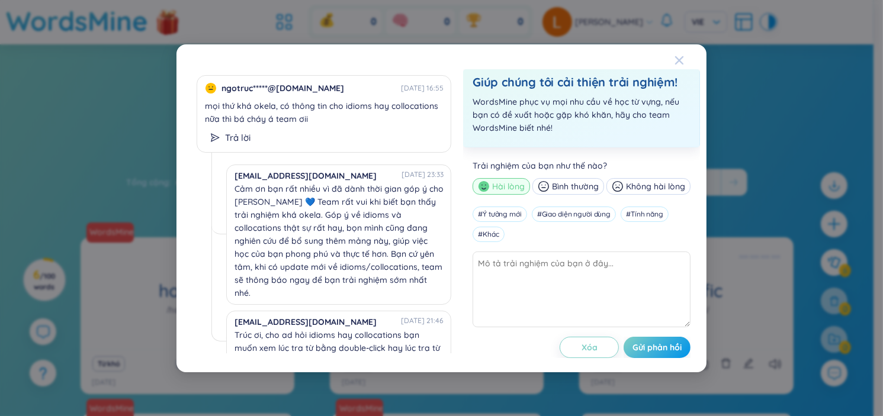
click at [600, 66] on div "Close" at bounding box center [678, 60] width 9 height 32
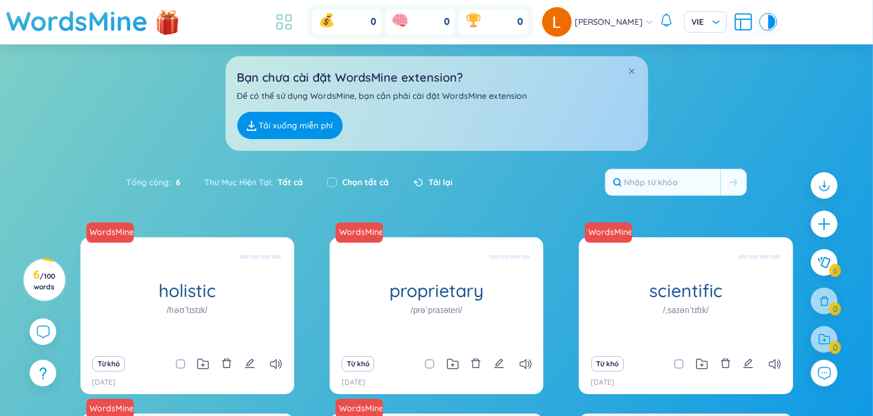
click at [284, 26] on icon at bounding box center [283, 21] width 21 height 21
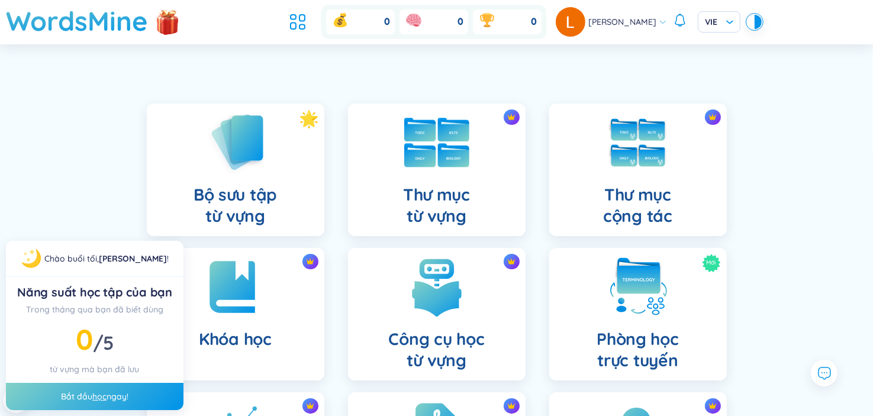
click at [476, 224] on div "Thư mục từ vựng" at bounding box center [437, 170] width 178 height 133
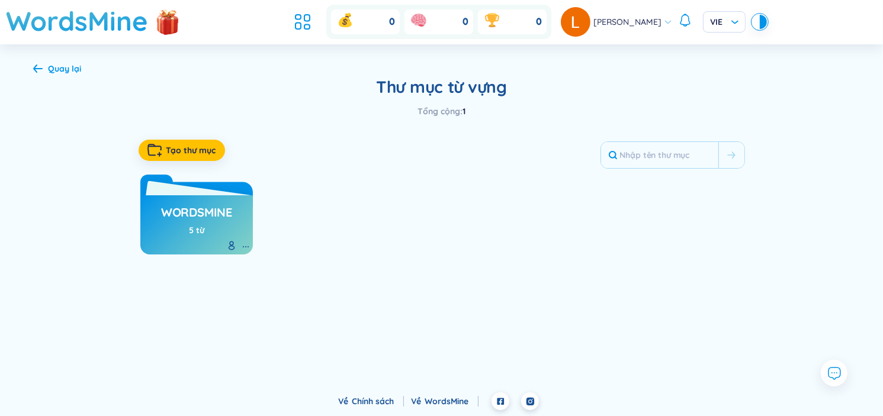
click at [191, 217] on h3 "WordsMine" at bounding box center [196, 215] width 71 height 22
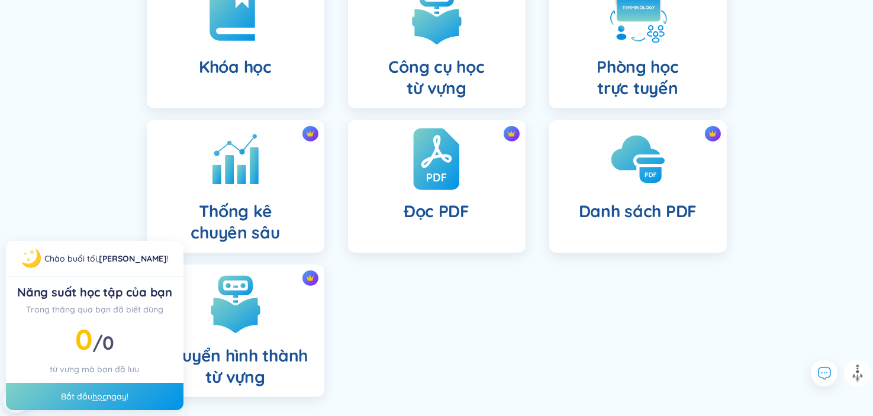
scroll to position [318, 0]
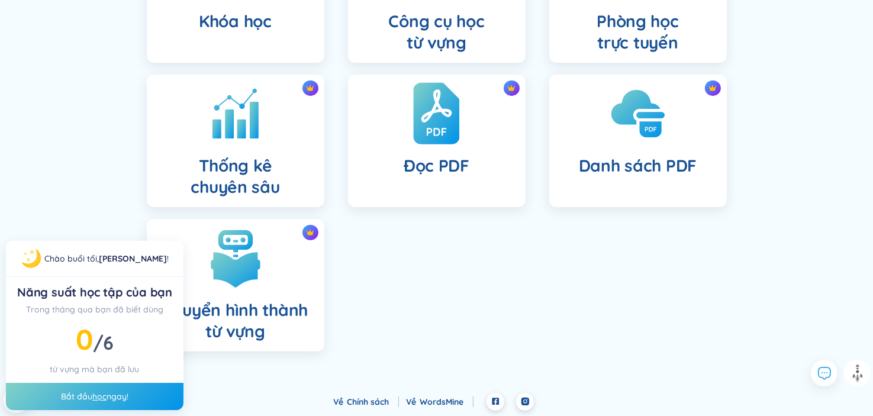
click at [414, 177] on div "Đọc PDF" at bounding box center [437, 141] width 178 height 133
click at [133, 397] on footer "Về Chính sách Về WordsMine" at bounding box center [436, 405] width 873 height 24
click at [107, 395] on footer "Về Chính sách Về WordsMine" at bounding box center [436, 405] width 873 height 24
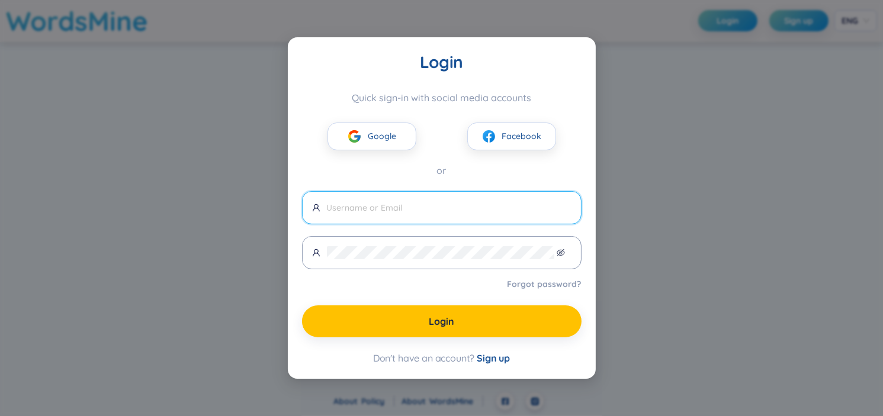
click at [600, 63] on div "Login Quick sign-in with social media accounts Google Facebook or Forgot passwo…" at bounding box center [441, 208] width 883 height 416
